Goal: Complete application form

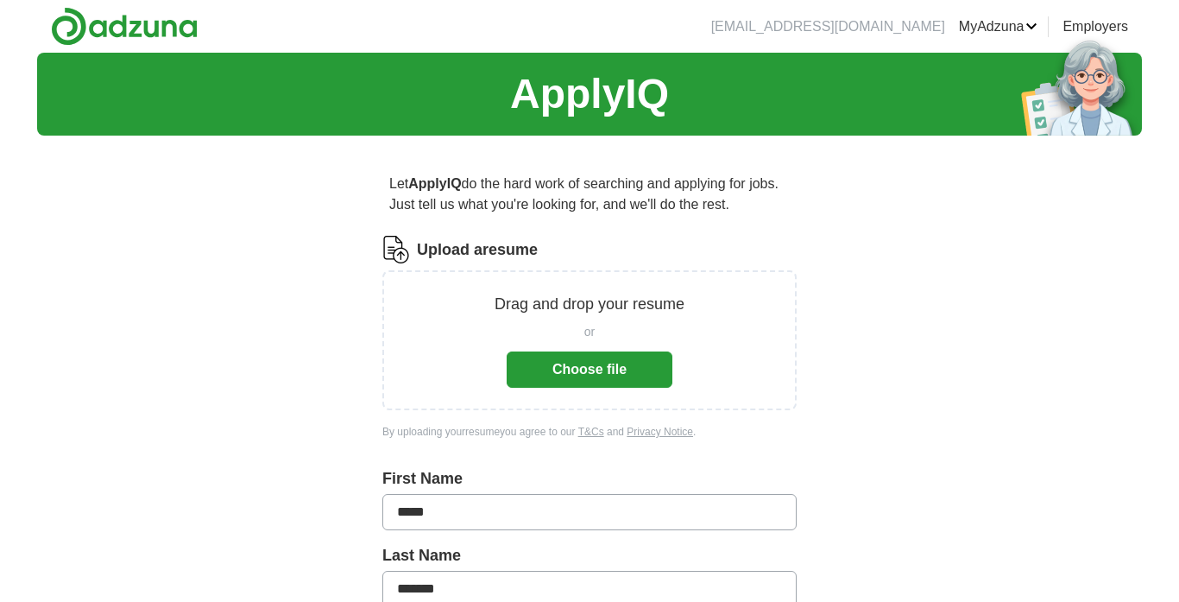
click at [604, 377] on button "Choose file" at bounding box center [590, 369] width 166 height 36
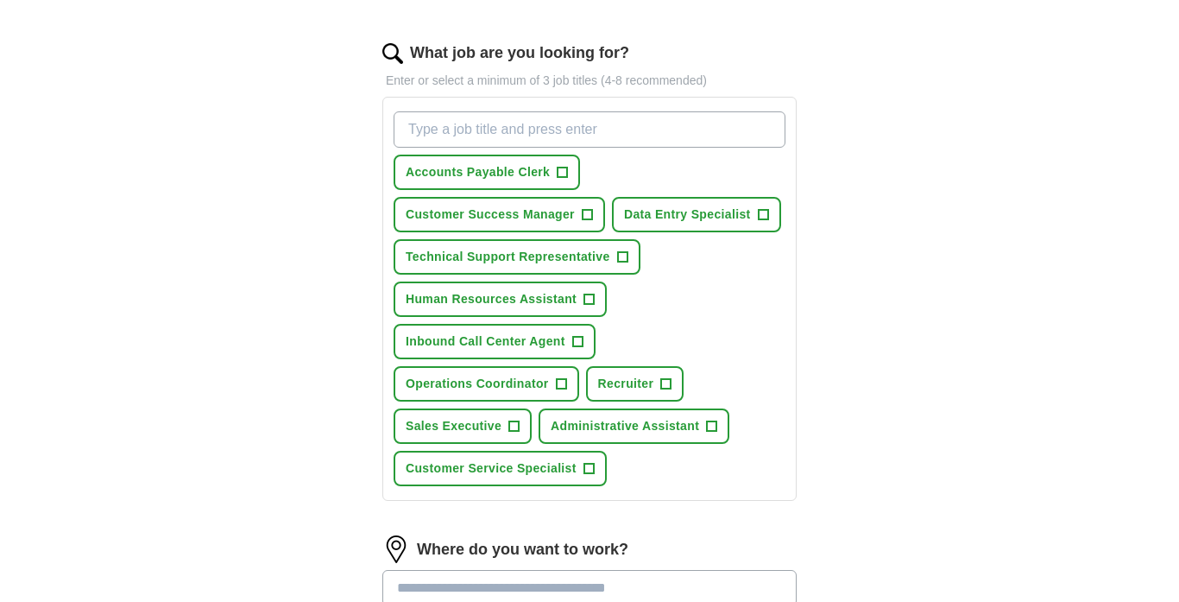
scroll to position [547, 0]
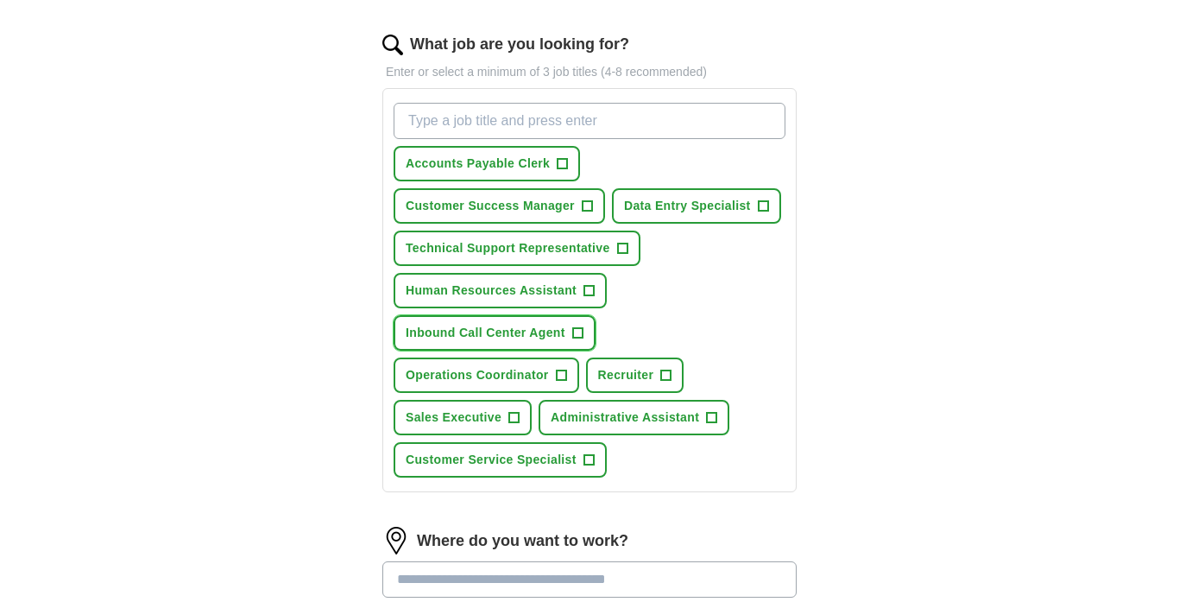
click at [533, 342] on span "Inbound Call Center Agent" at bounding box center [486, 333] width 160 height 18
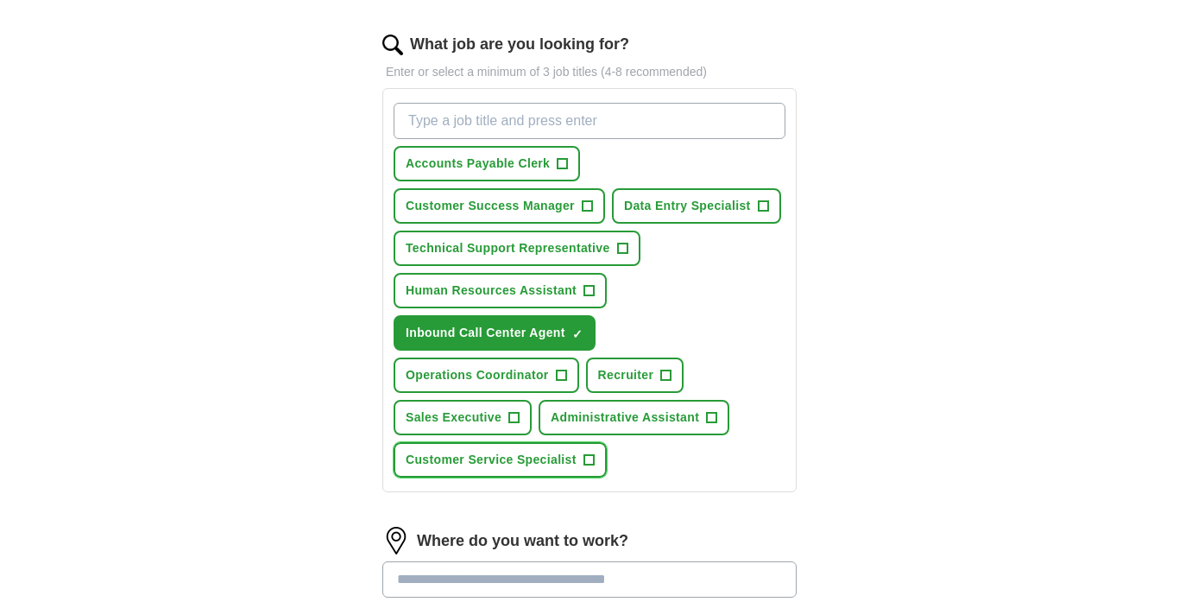
click at [538, 469] on span "Customer Service Specialist" at bounding box center [491, 460] width 171 height 18
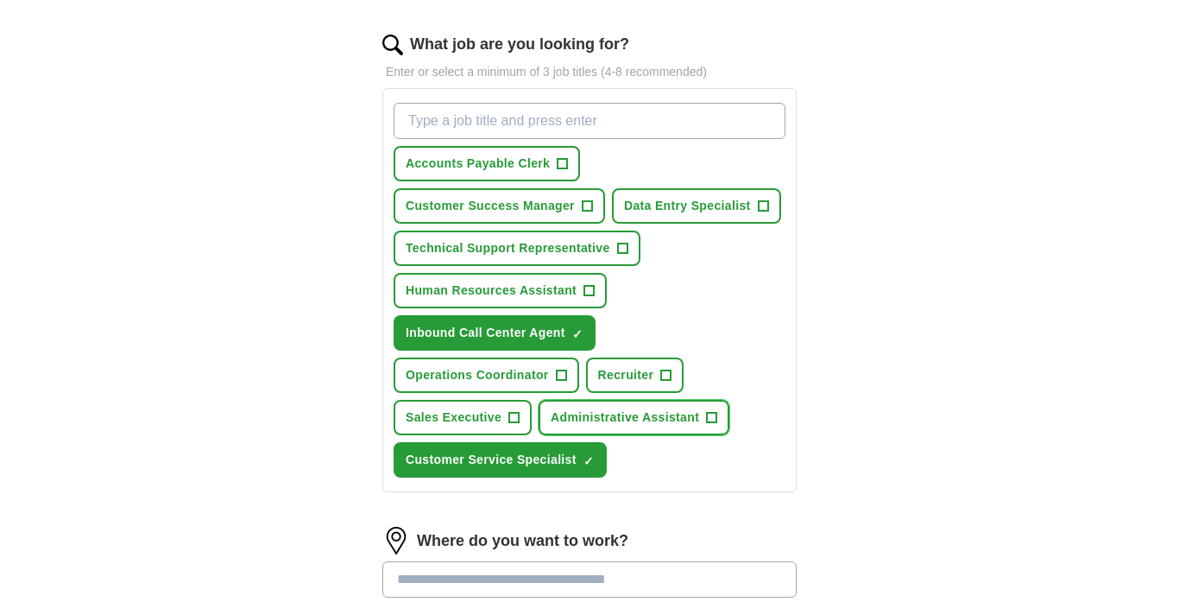
click at [616, 426] on span "Administrative Assistant" at bounding box center [625, 417] width 148 height 18
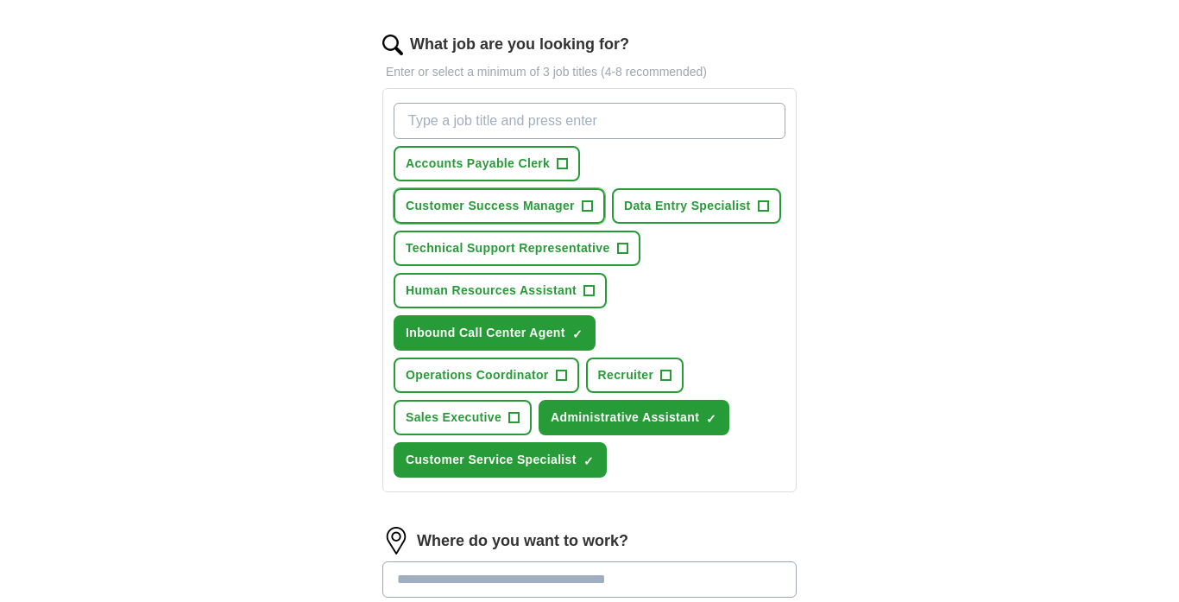
click at [495, 200] on span "Customer Success Manager" at bounding box center [490, 206] width 169 height 18
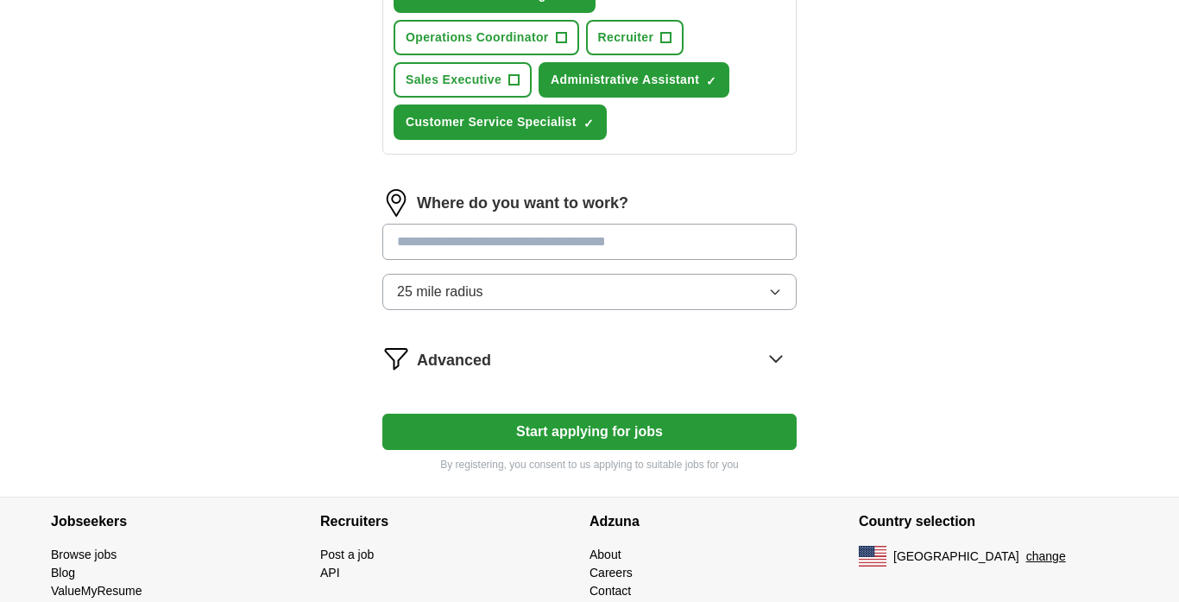
scroll to position [904, 0]
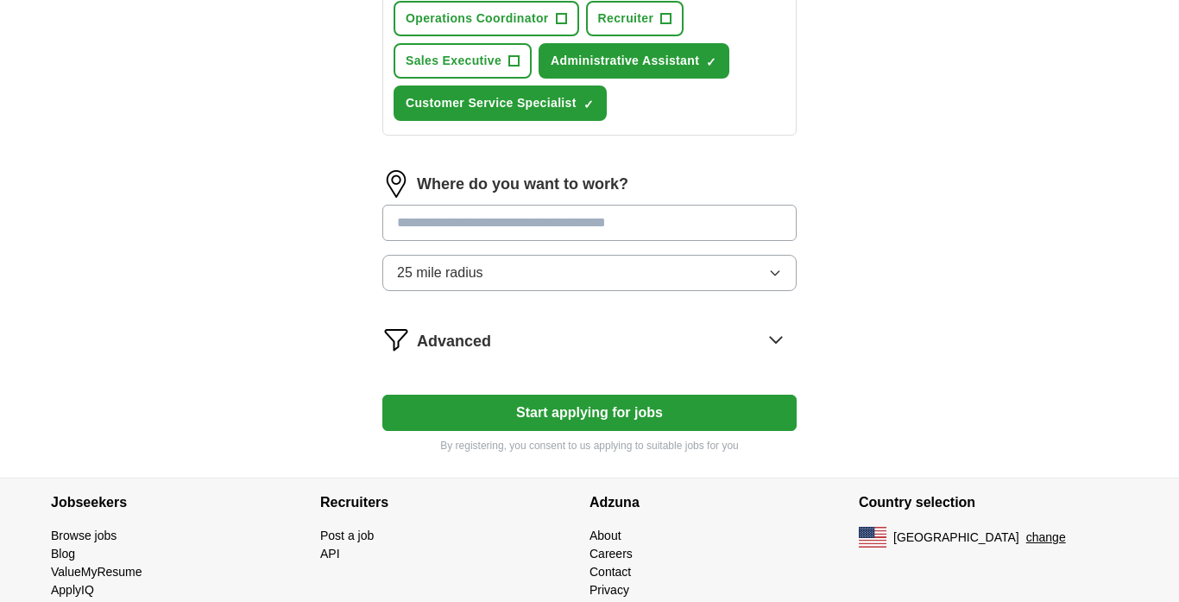
click at [508, 241] on input "text" at bounding box center [589, 223] width 414 height 36
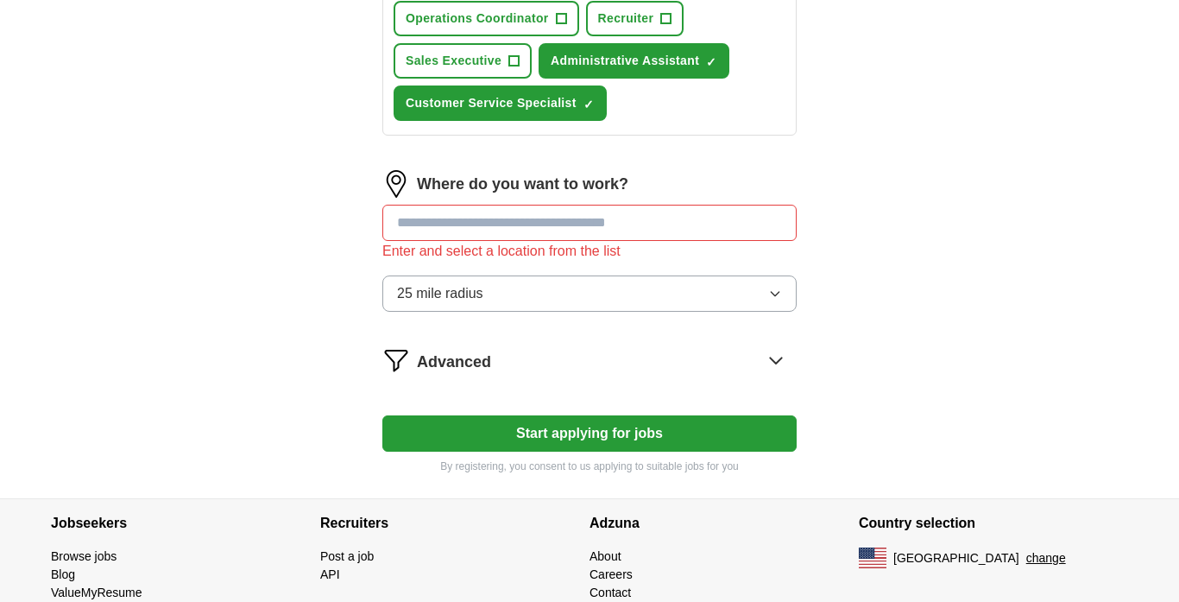
click at [773, 374] on icon at bounding box center [776, 360] width 28 height 28
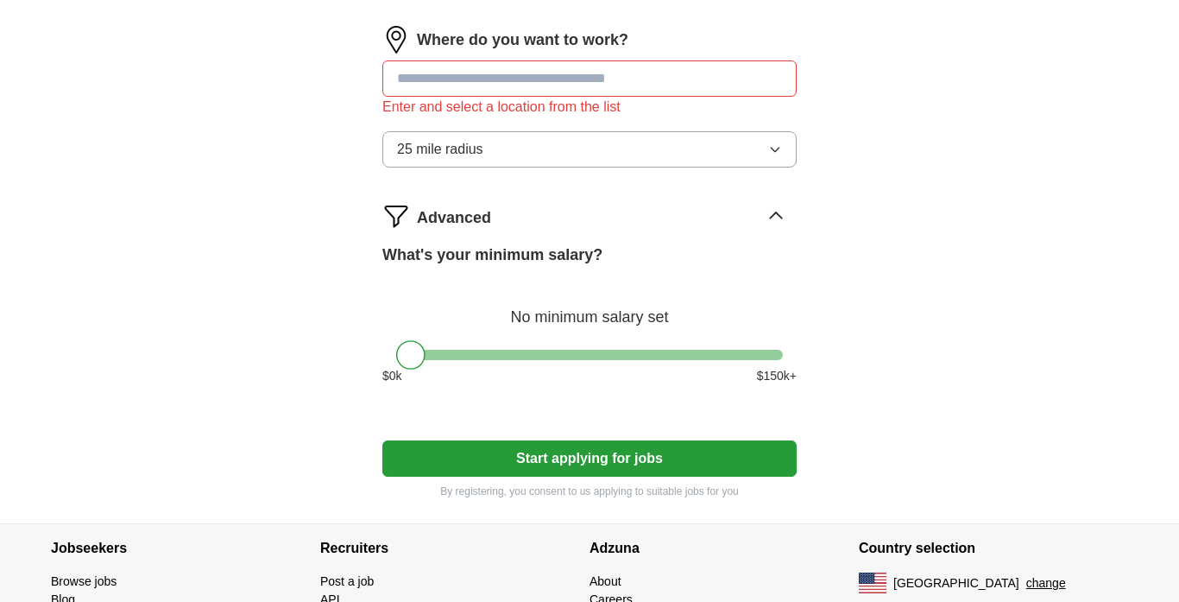
scroll to position [1054, 0]
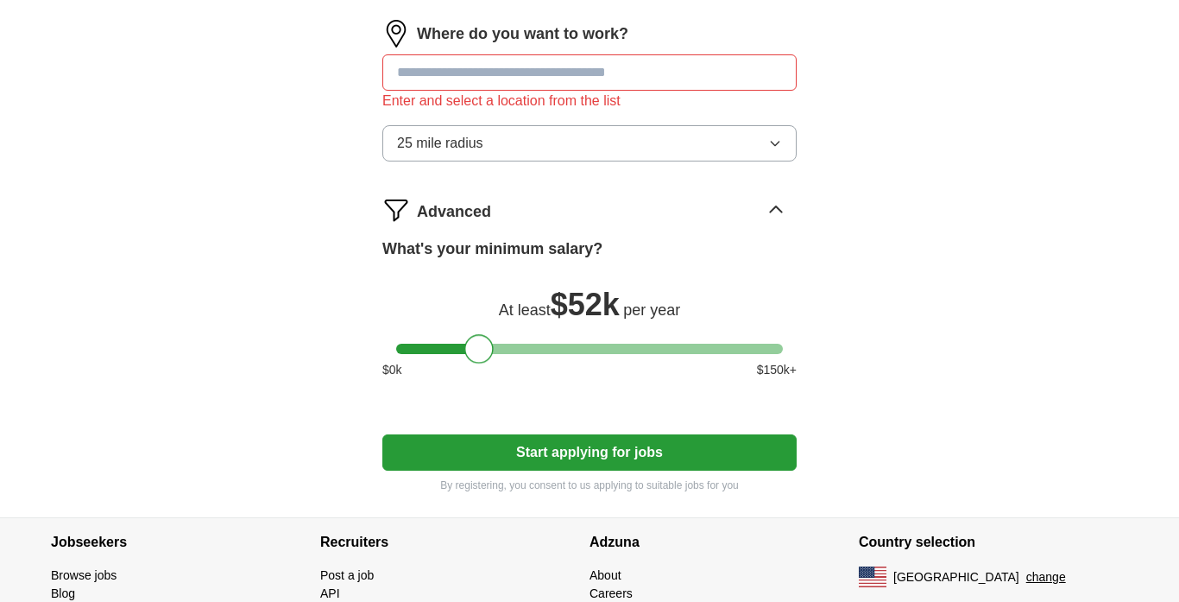
drag, startPoint x: 415, startPoint y: 394, endPoint x: 484, endPoint y: 396, distance: 69.1
click at [484, 363] on div at bounding box center [478, 348] width 29 height 29
click at [778, 150] on icon "button" at bounding box center [775, 143] width 14 height 14
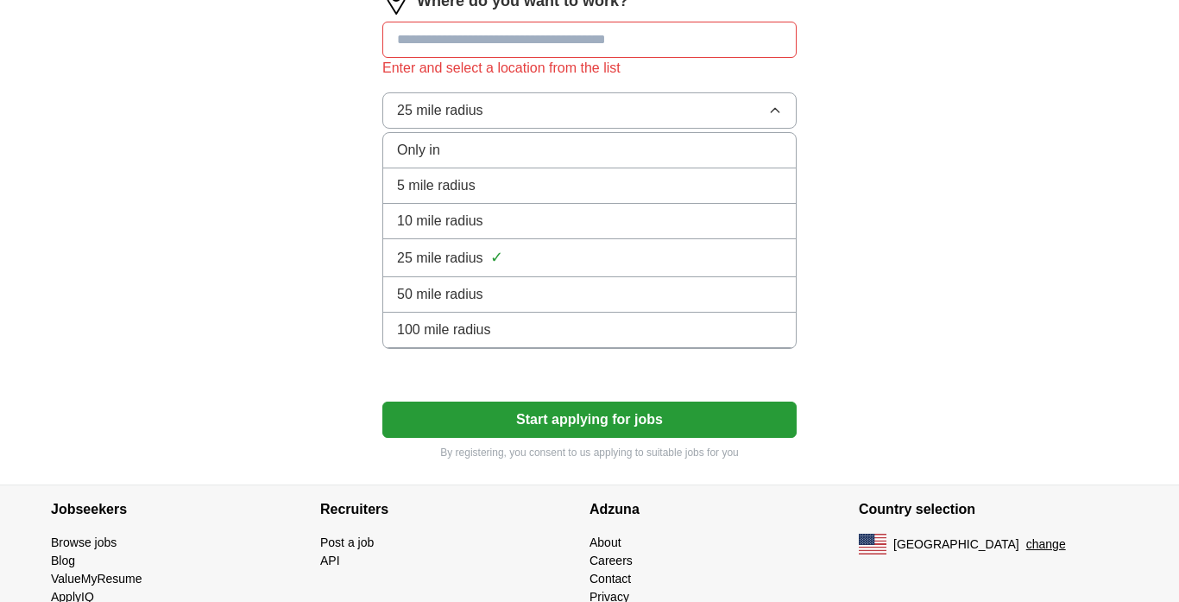
scroll to position [1130, 0]
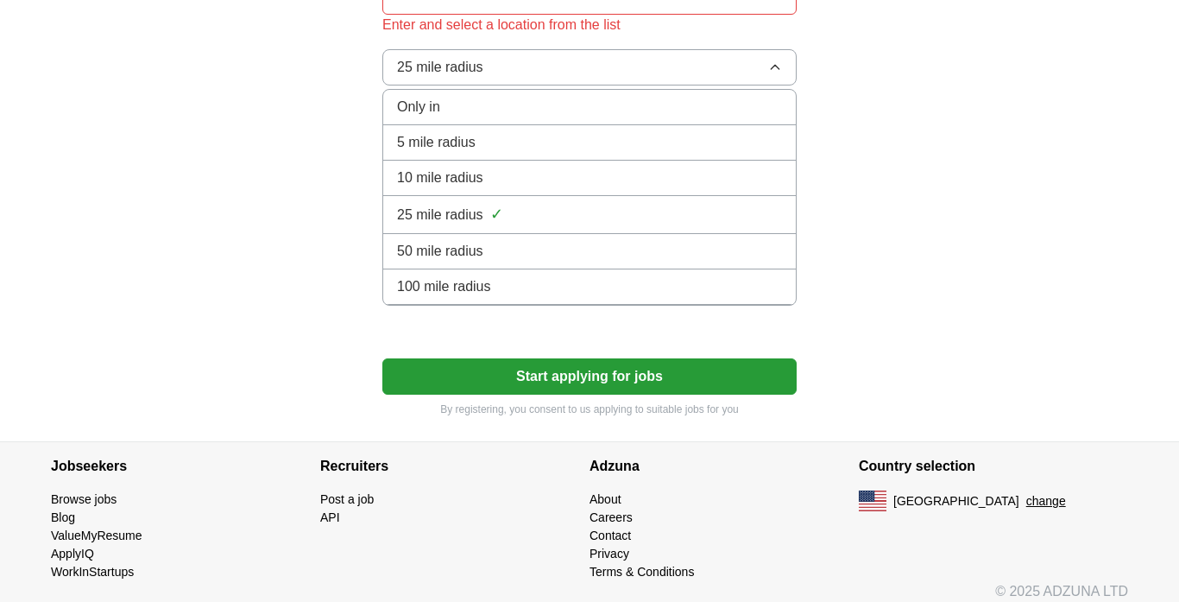
click at [687, 188] on div "10 mile radius" at bounding box center [589, 177] width 385 height 21
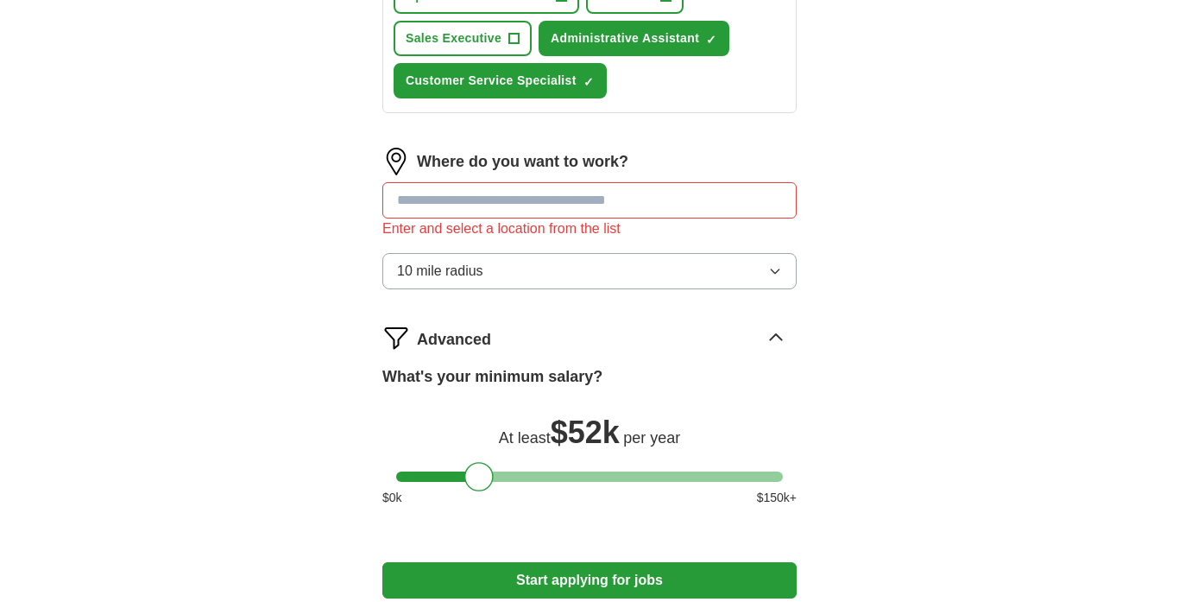
scroll to position [895, 0]
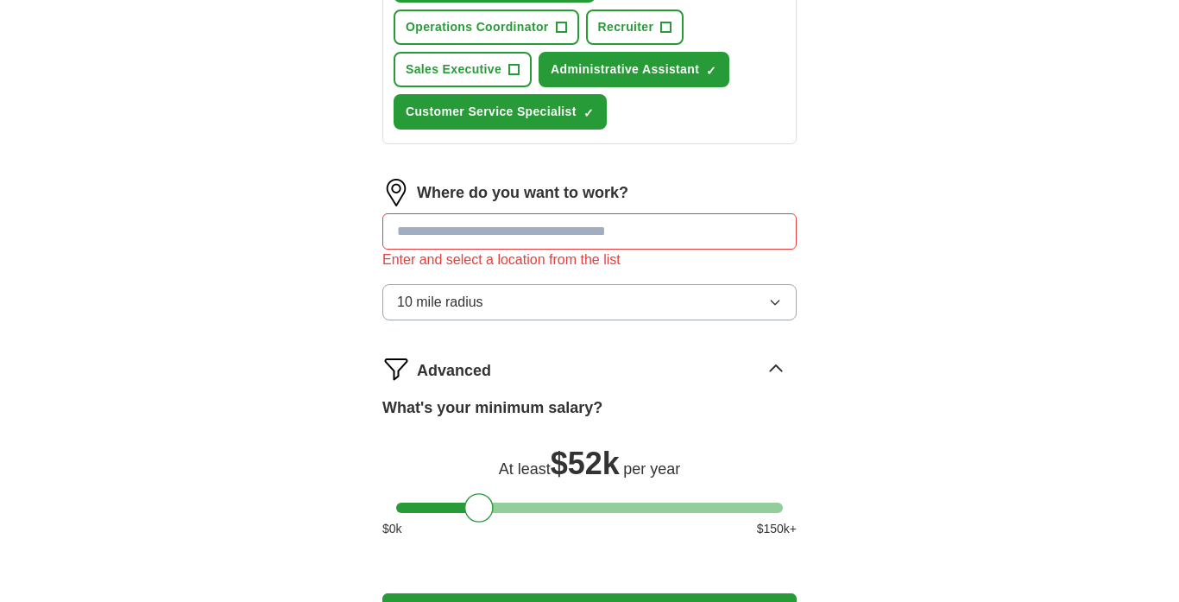
click at [399, 206] on img at bounding box center [396, 193] width 28 height 28
click at [451, 249] on input "text" at bounding box center [589, 231] width 414 height 36
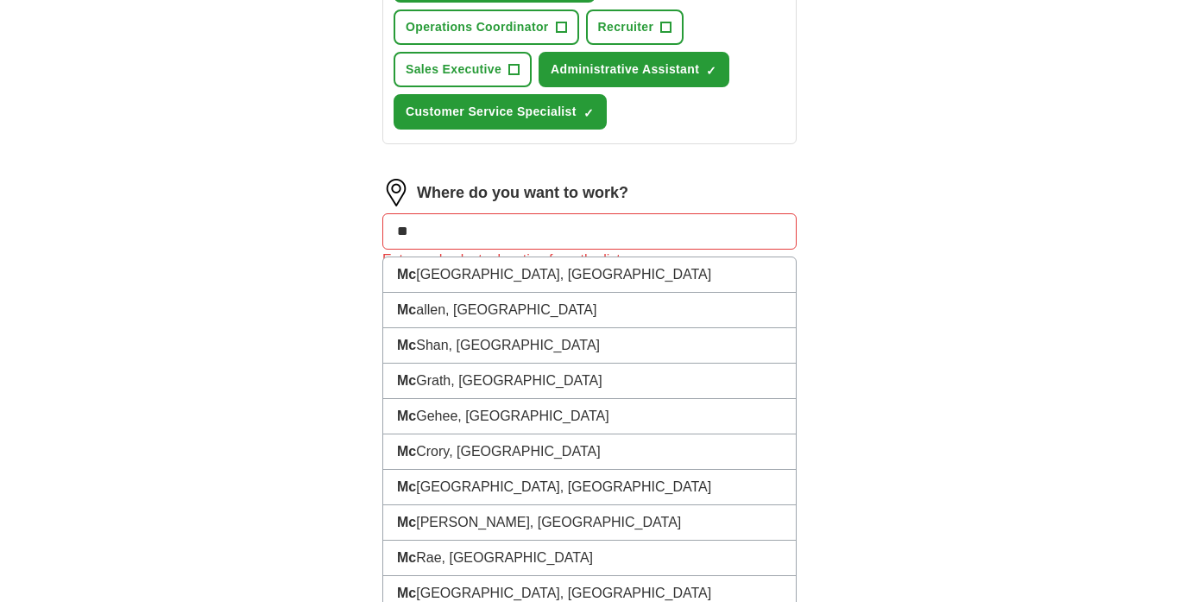
type input "***"
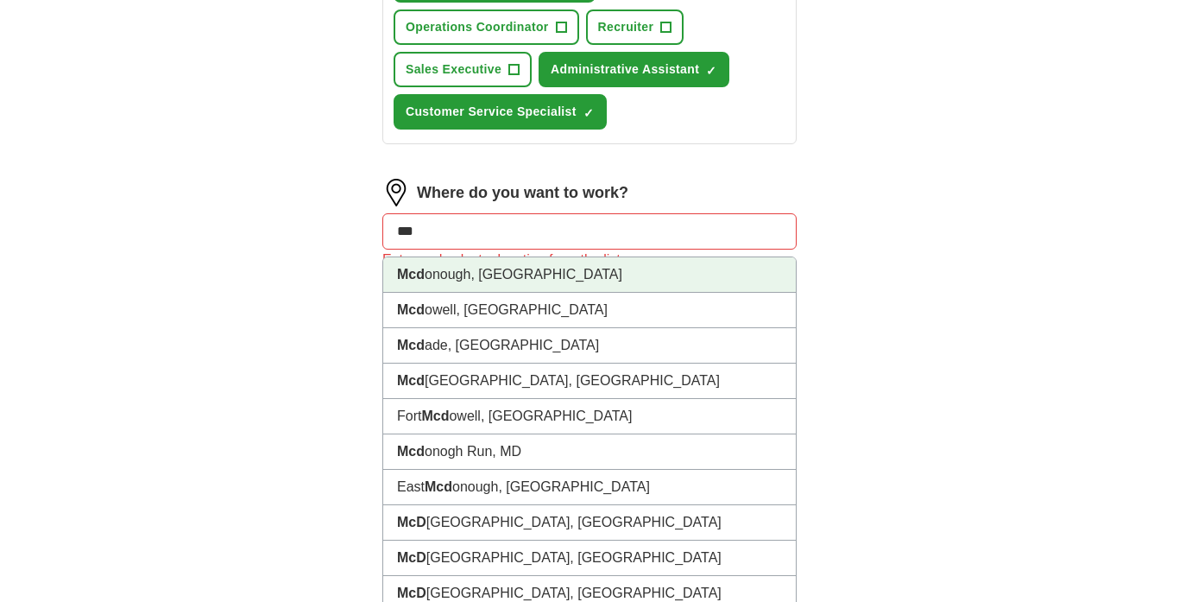
click at [556, 293] on li "Mcd onough, [GEOGRAPHIC_DATA]" at bounding box center [589, 274] width 413 height 35
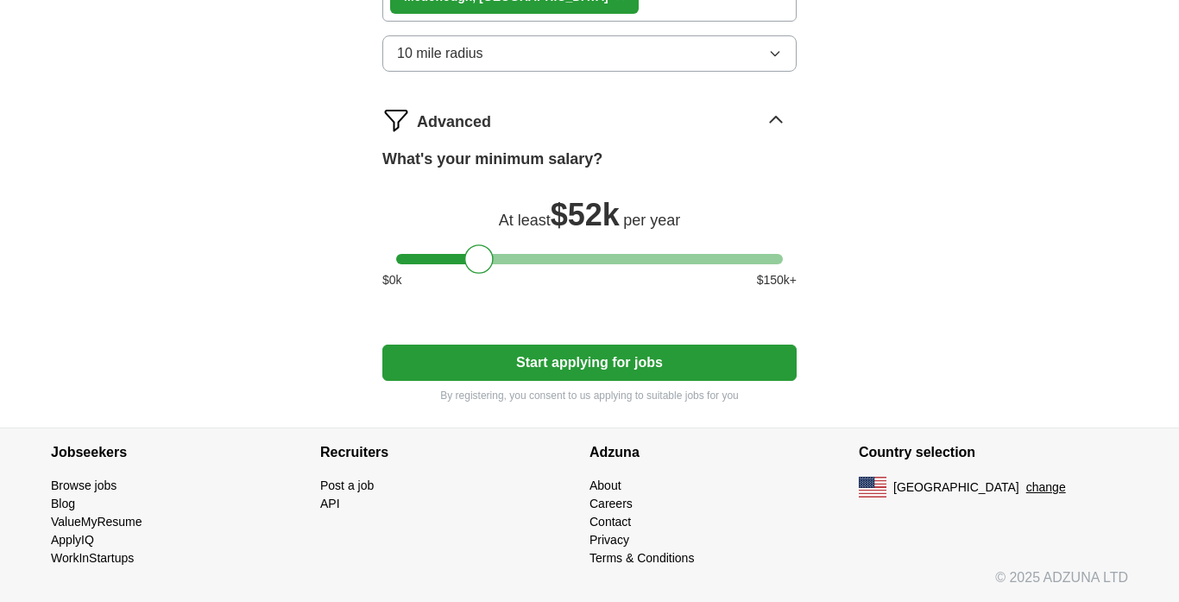
scroll to position [1180, 0]
click at [557, 361] on button "Start applying for jobs" at bounding box center [589, 362] width 414 height 36
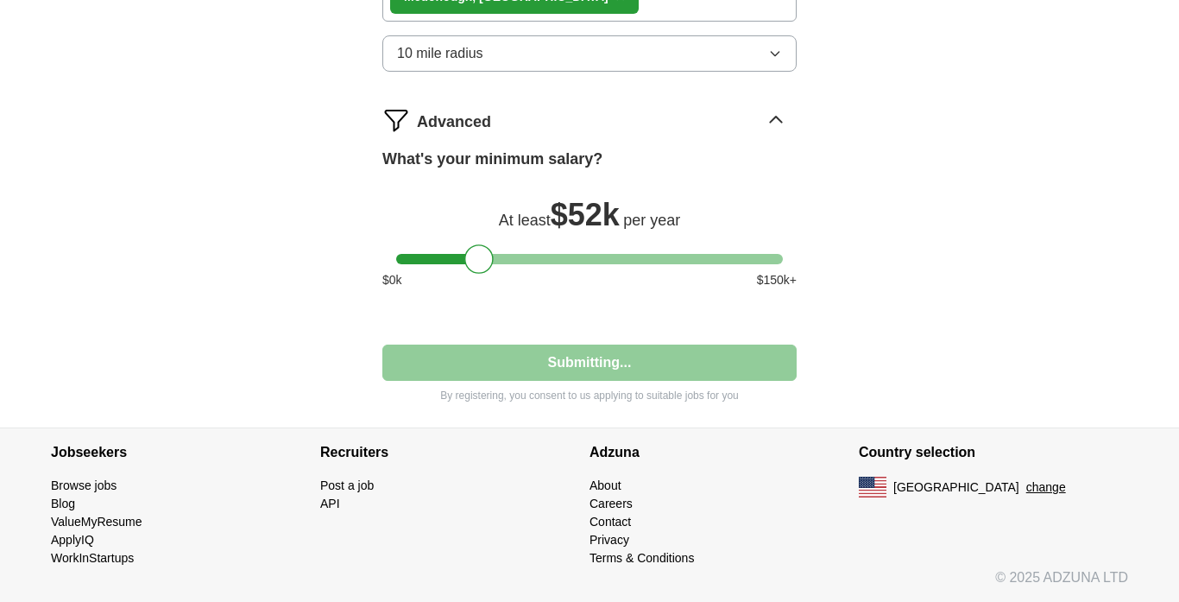
select select "**"
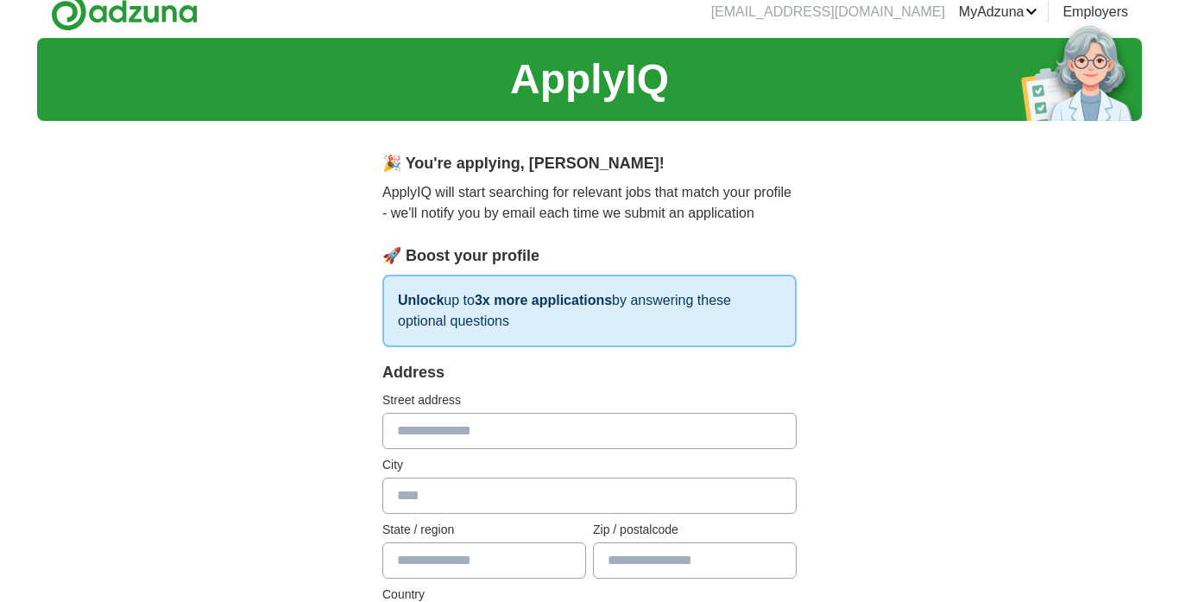
scroll to position [0, 0]
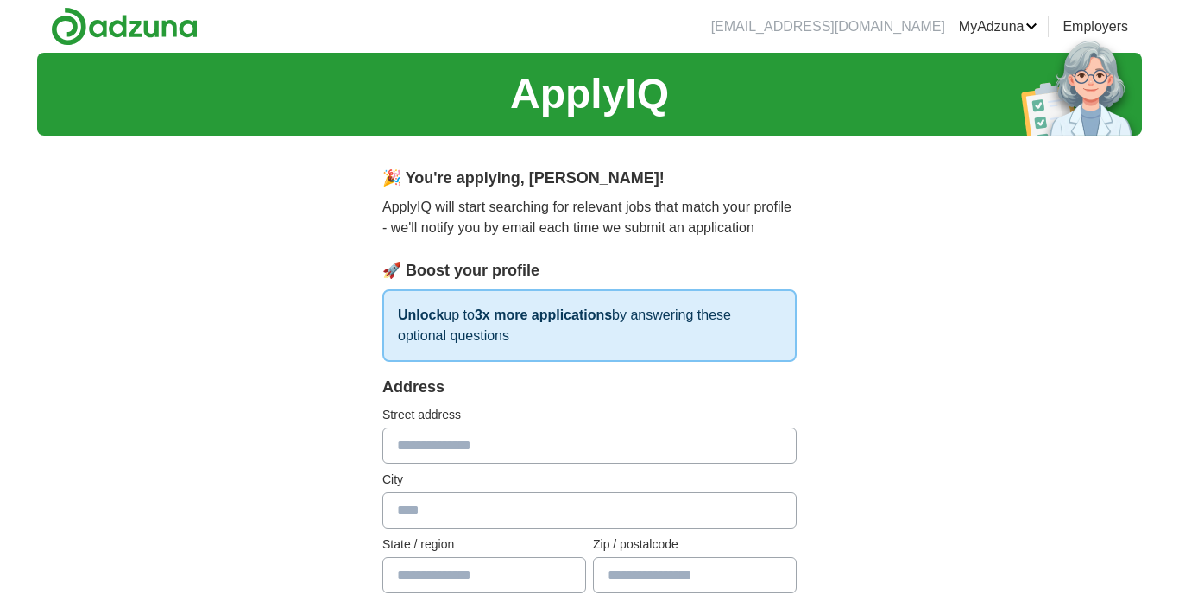
click at [477, 447] on input "text" at bounding box center [589, 445] width 414 height 36
type input "**********"
type input "*********"
type input "**"
type input "**********"
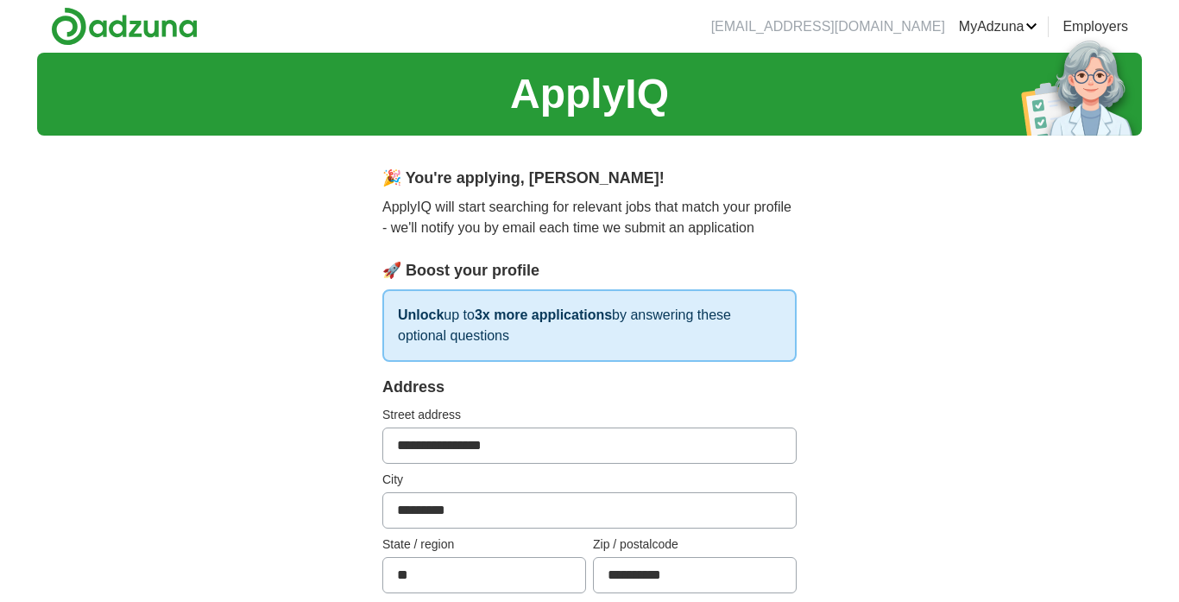
type input "**********"
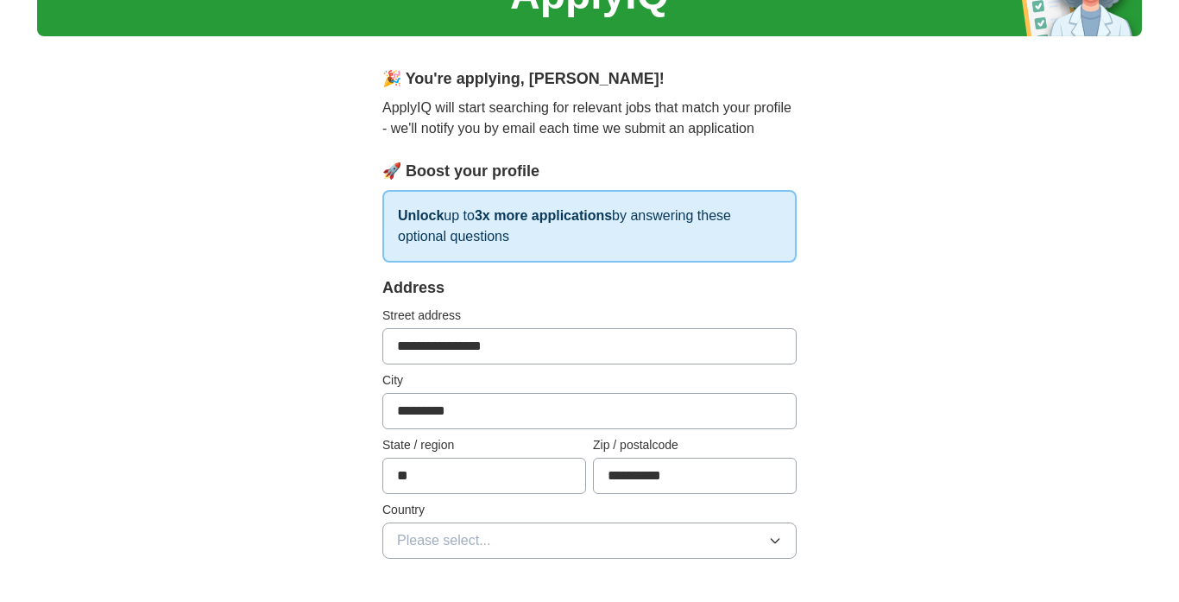
scroll to position [110, 0]
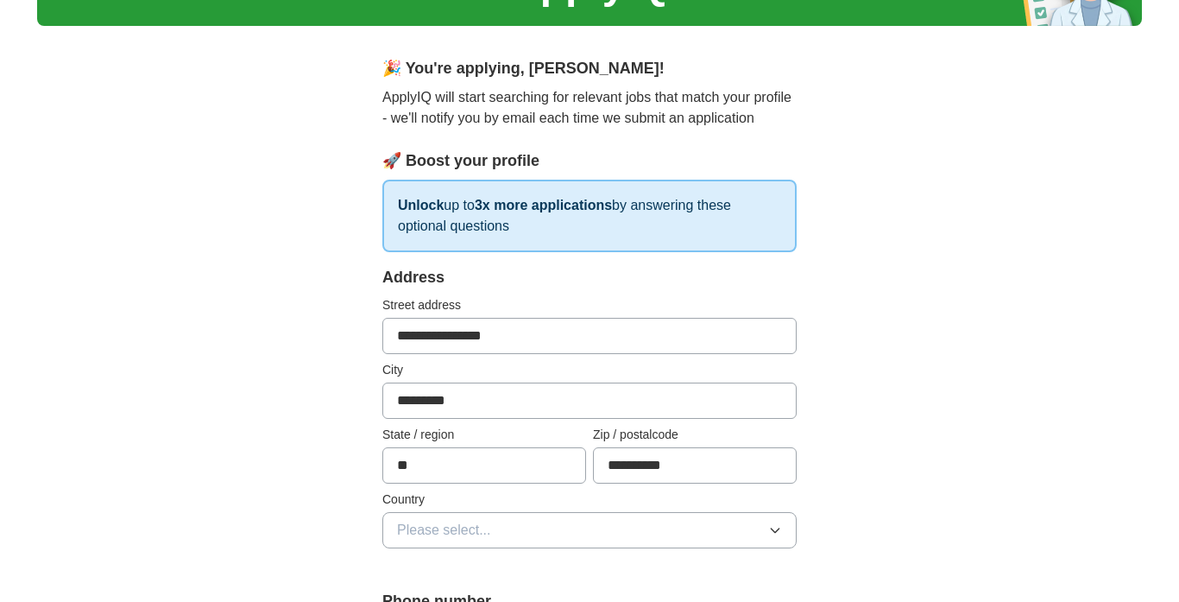
click at [430, 533] on span "Please select..." at bounding box center [444, 530] width 94 height 21
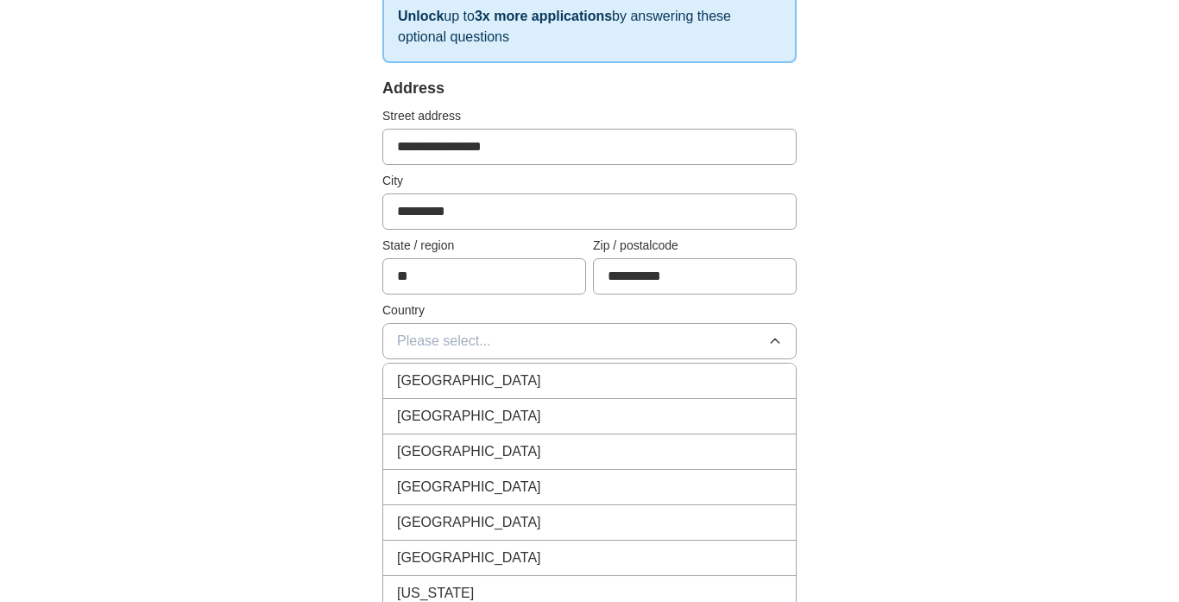
scroll to position [300, 0]
click at [439, 419] on span "[GEOGRAPHIC_DATA]" at bounding box center [469, 415] width 144 height 21
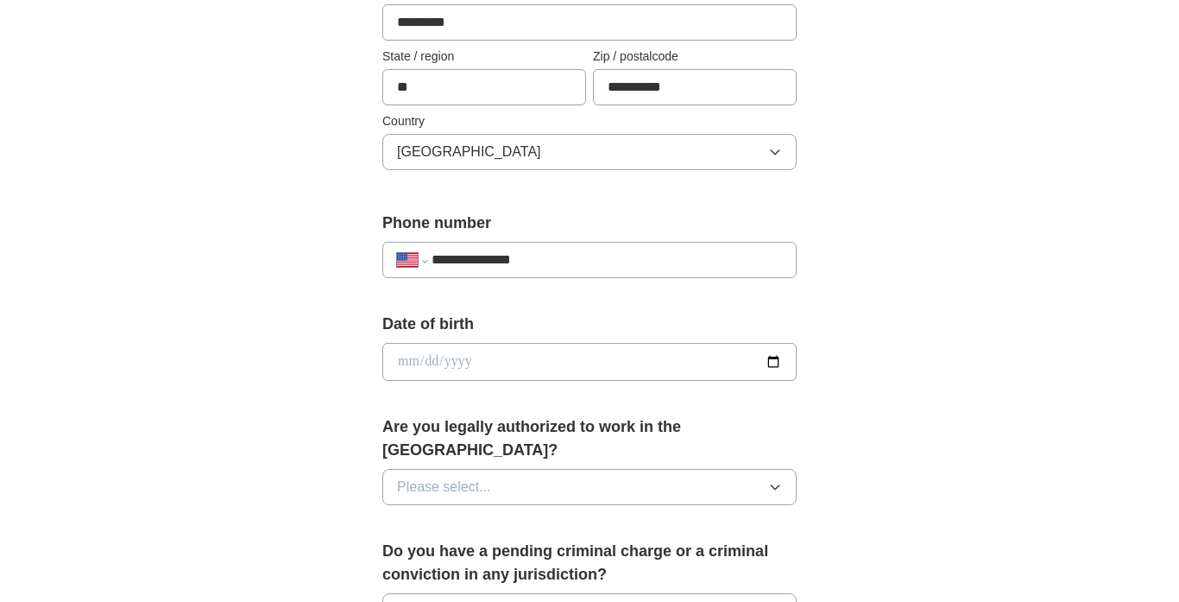
scroll to position [539, 0]
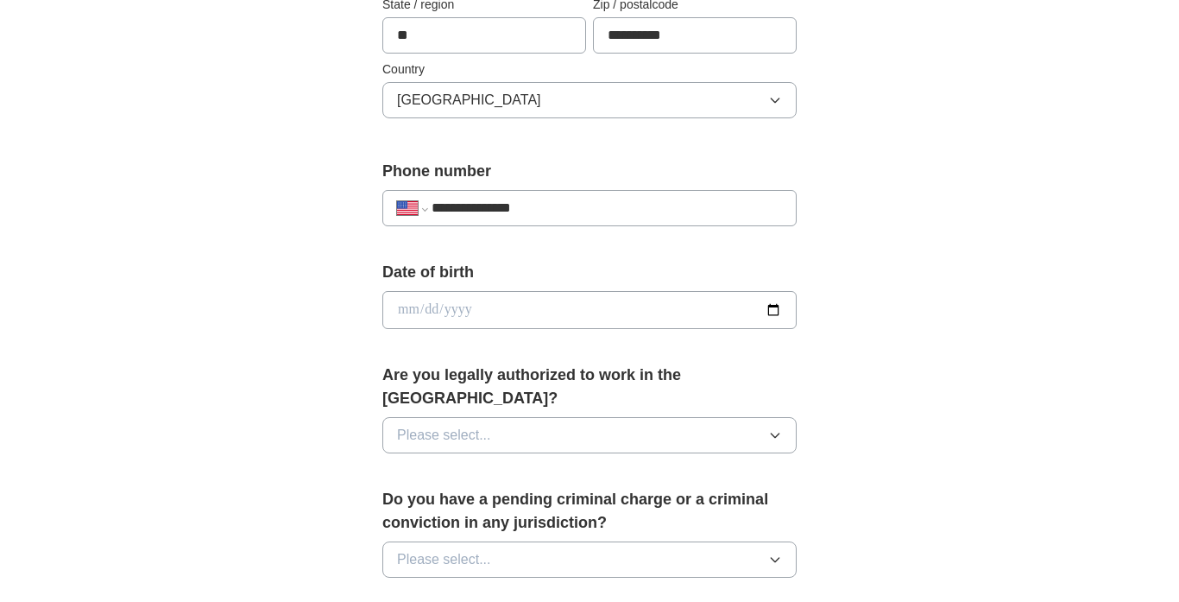
click at [776, 309] on input "date" at bounding box center [589, 310] width 414 height 38
type input "**********"
click at [408, 425] on span "Please select..." at bounding box center [444, 435] width 94 height 21
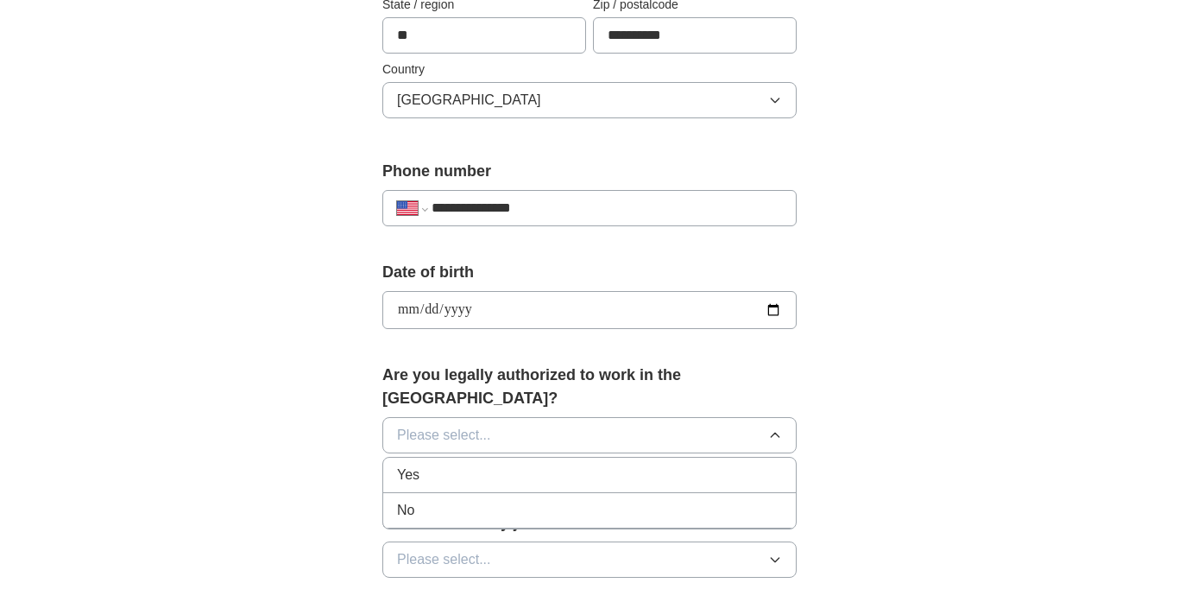
click at [419, 464] on span "Yes" at bounding box center [408, 474] width 22 height 21
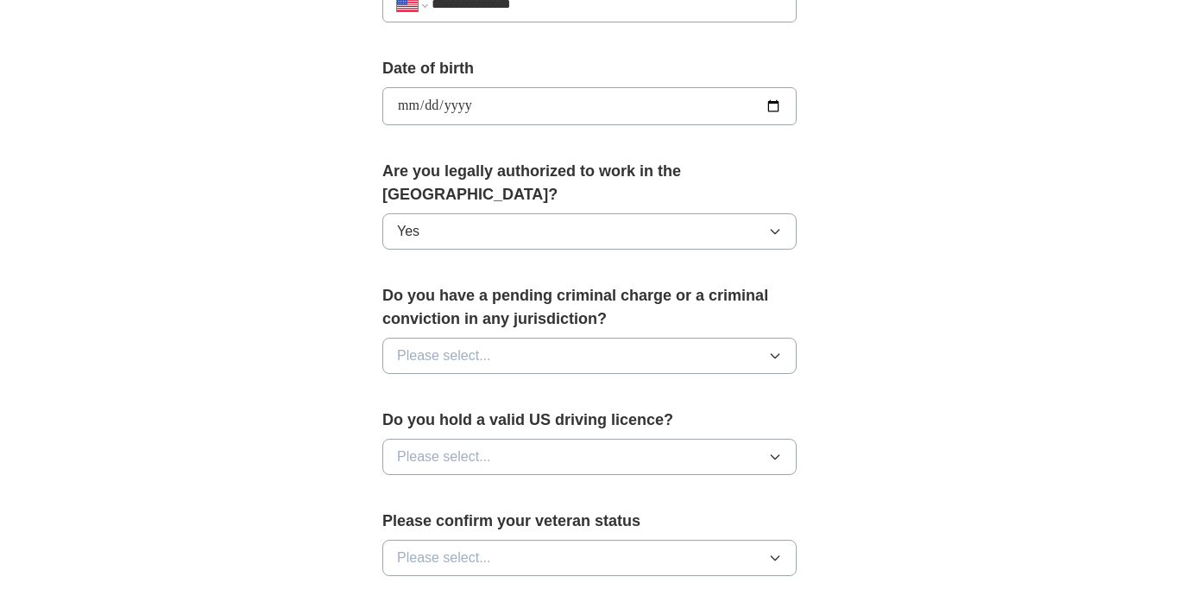
scroll to position [751, 0]
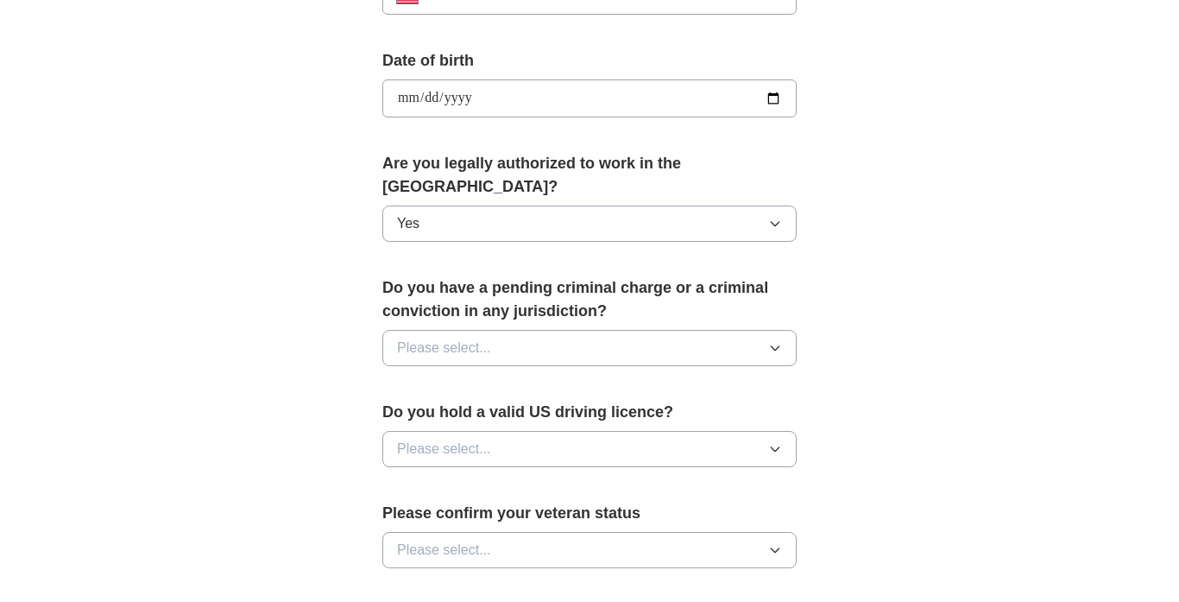
click at [458, 337] on span "Please select..." at bounding box center [444, 347] width 94 height 21
click at [440, 413] on div "No" at bounding box center [589, 423] width 385 height 21
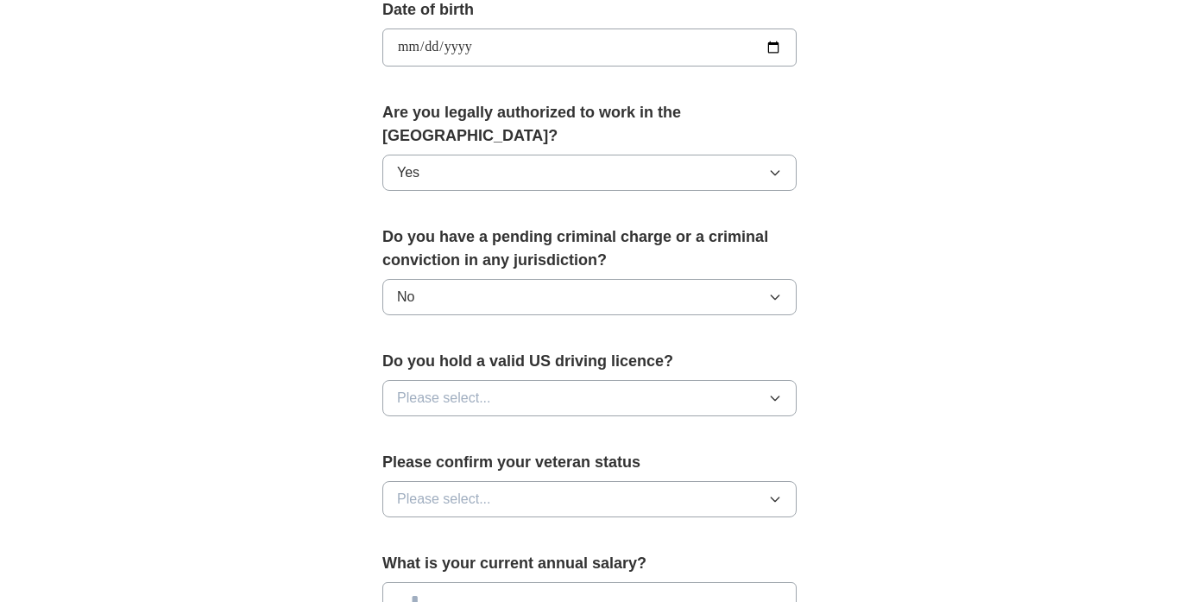
scroll to position [890, 0]
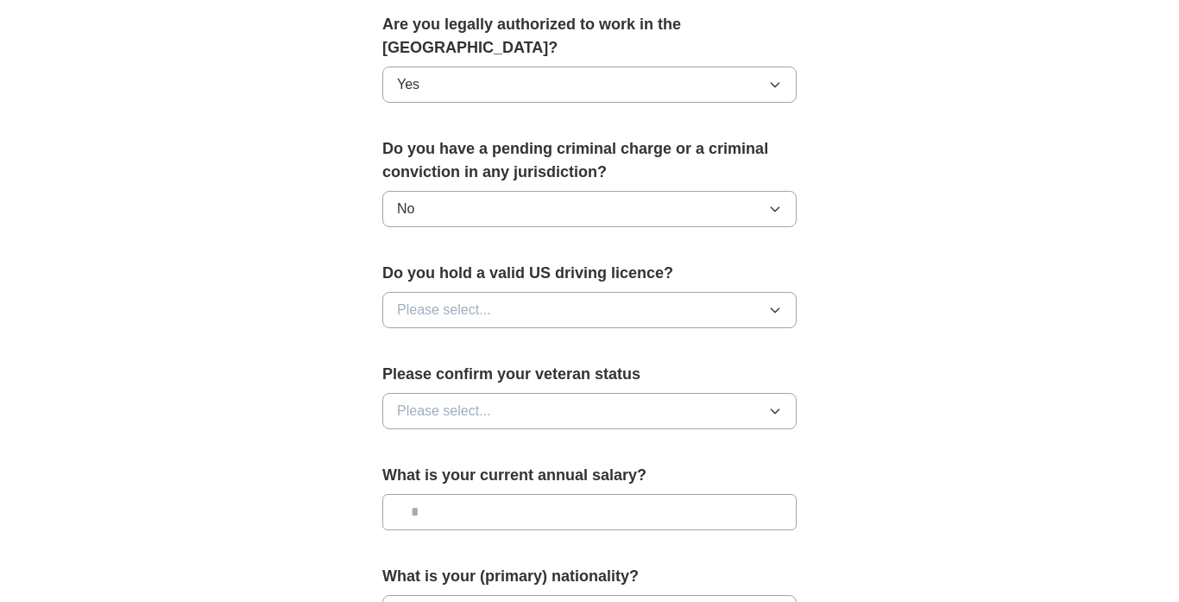
click at [581, 292] on button "Please select..." at bounding box center [589, 310] width 414 height 36
click at [517, 339] on div "Yes" at bounding box center [589, 349] width 385 height 21
click at [496, 393] on button "Please select..." at bounding box center [589, 411] width 414 height 36
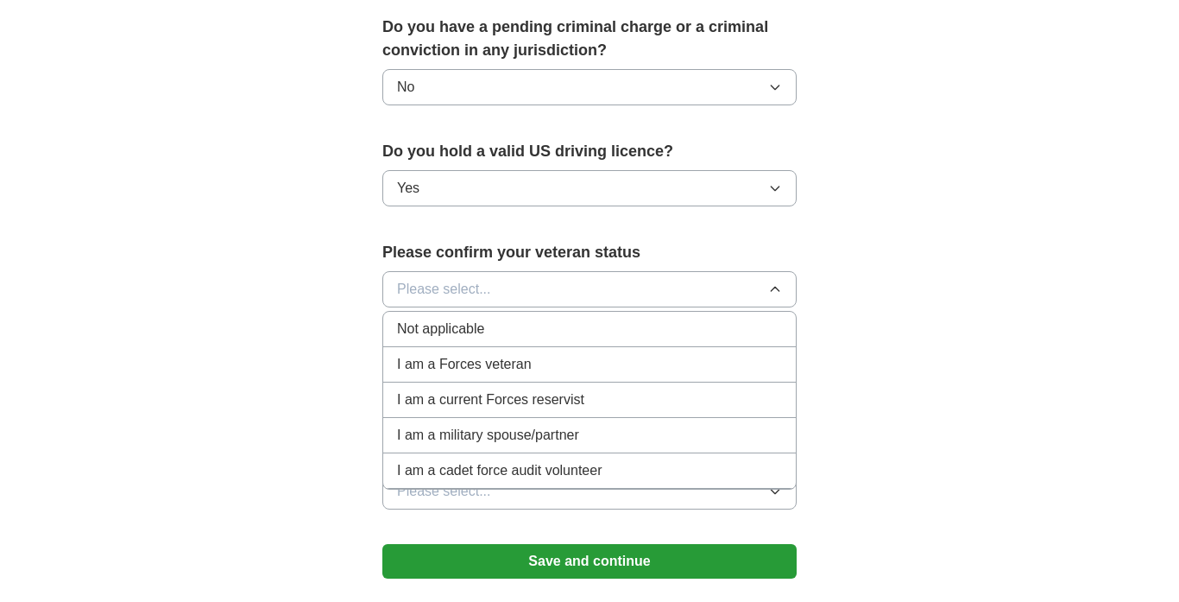
scroll to position [1024, 0]
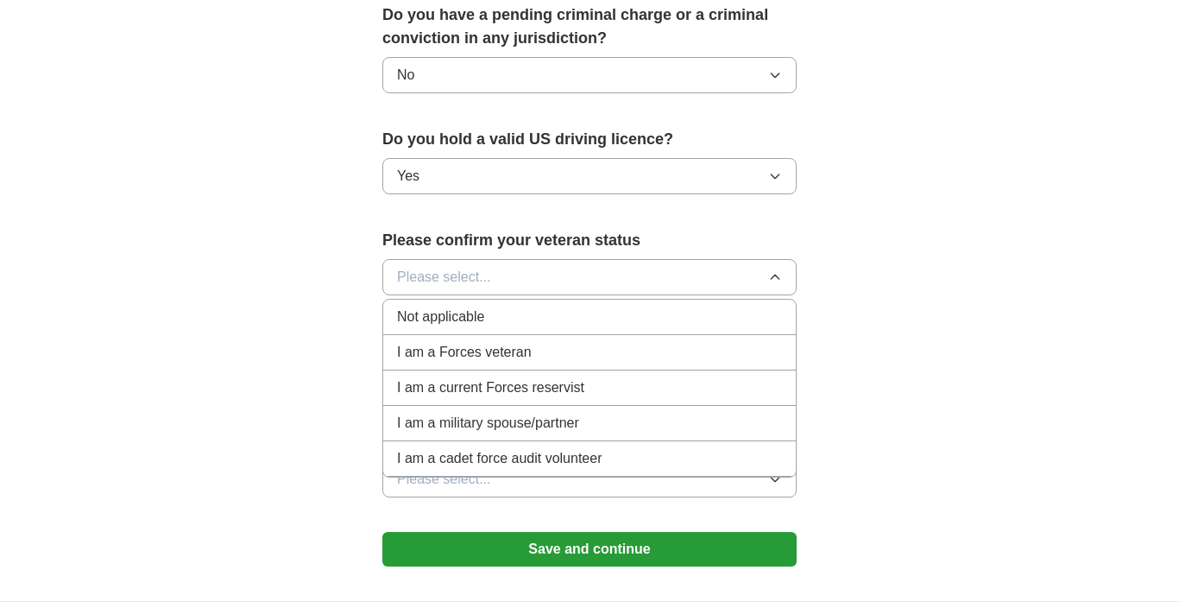
click at [431, 306] on span "Not applicable" at bounding box center [440, 316] width 87 height 21
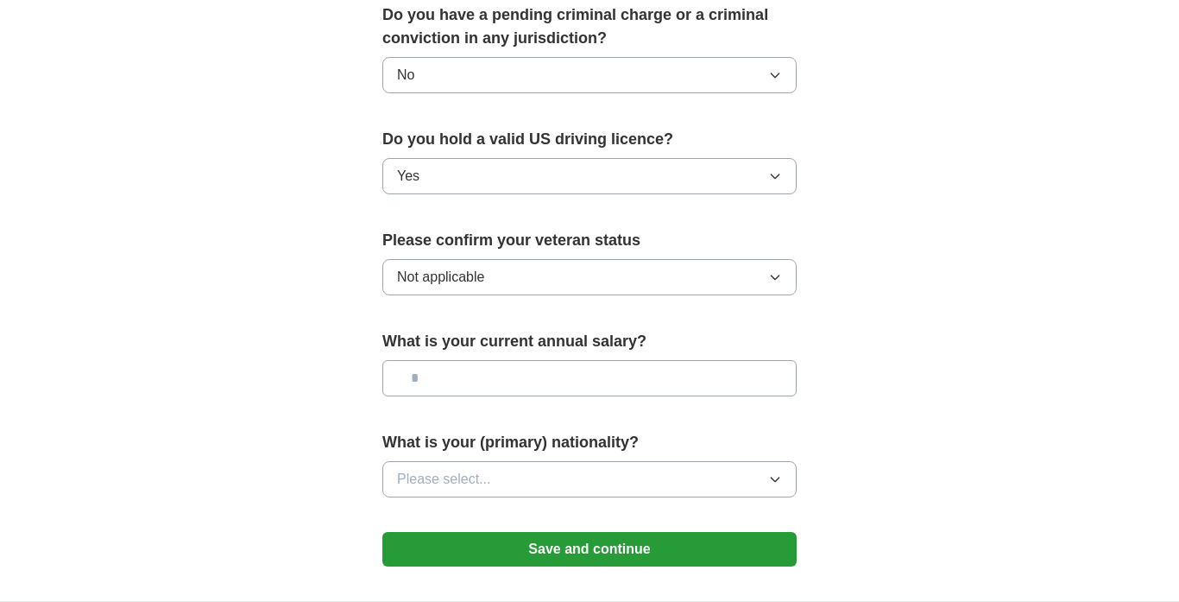
click at [448, 361] on input "text" at bounding box center [589, 378] width 414 height 36
type input "*******"
click at [451, 469] on span "Please select..." at bounding box center [444, 479] width 94 height 21
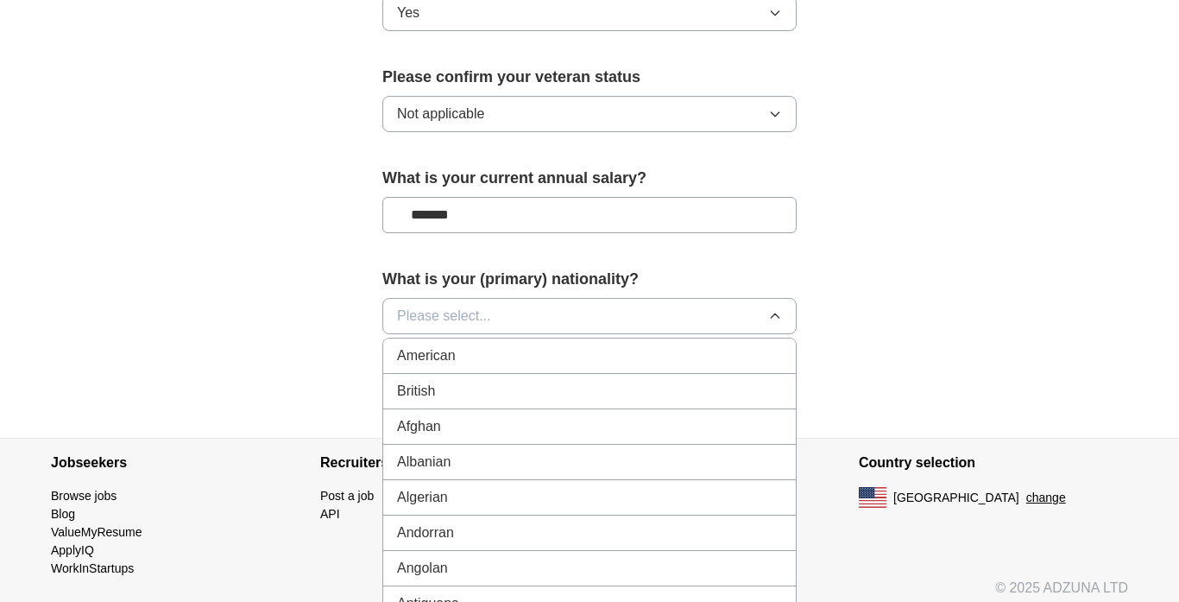
scroll to position [1246, 0]
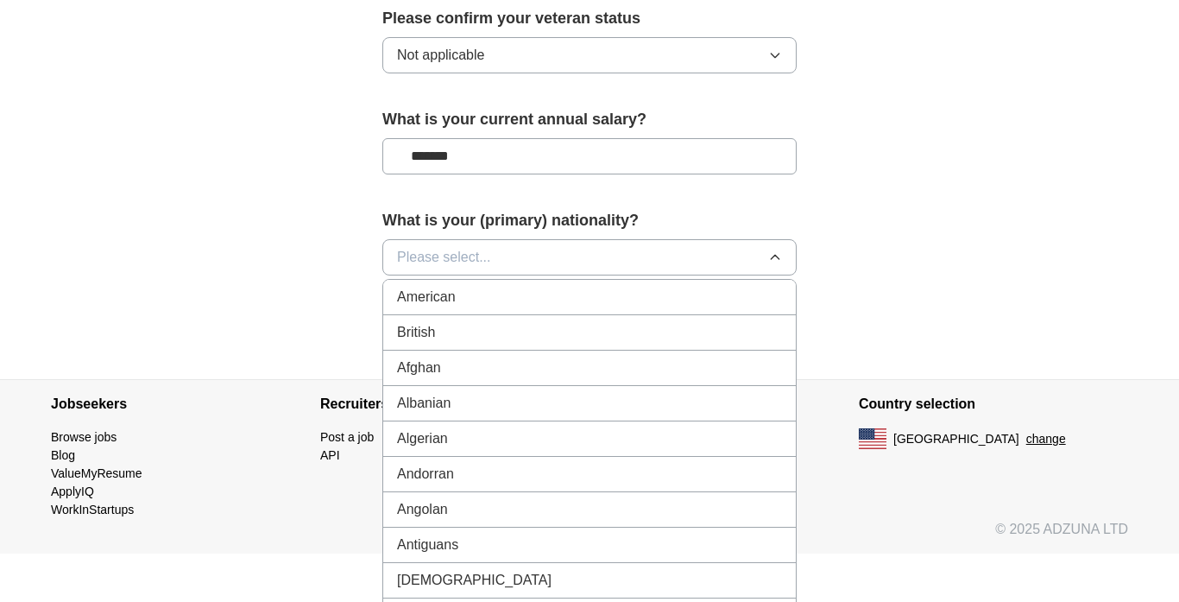
click at [440, 287] on span "American" at bounding box center [426, 297] width 59 height 21
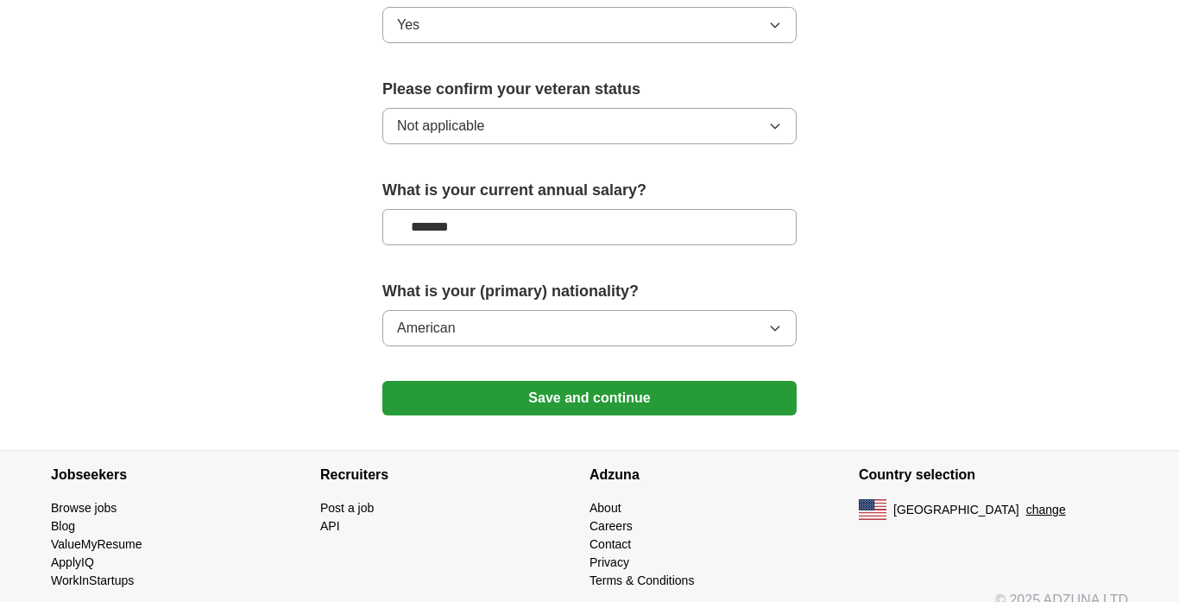
click at [571, 381] on button "Save and continue" at bounding box center [589, 398] width 414 height 35
